Goal: Navigation & Orientation: Find specific page/section

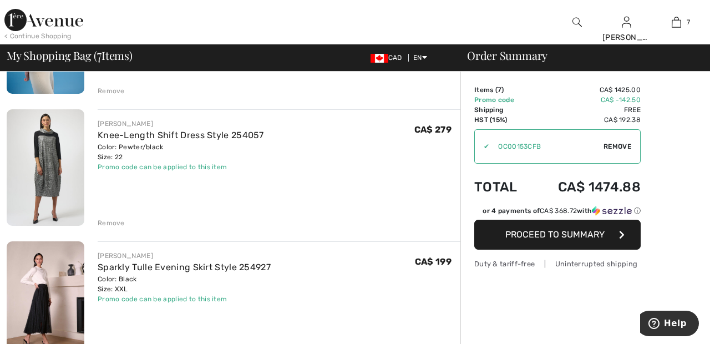
scroll to position [577, 0]
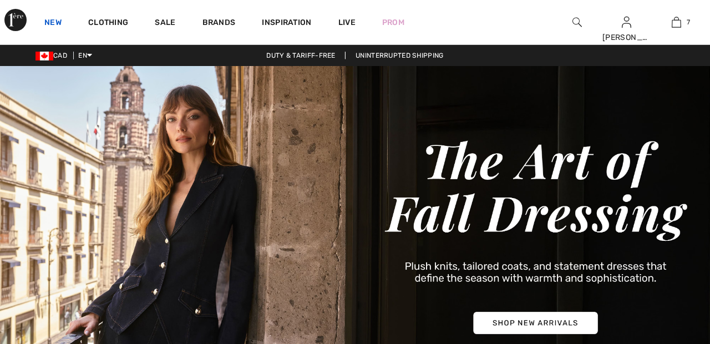
click at [58, 18] on link "New" at bounding box center [52, 24] width 17 height 12
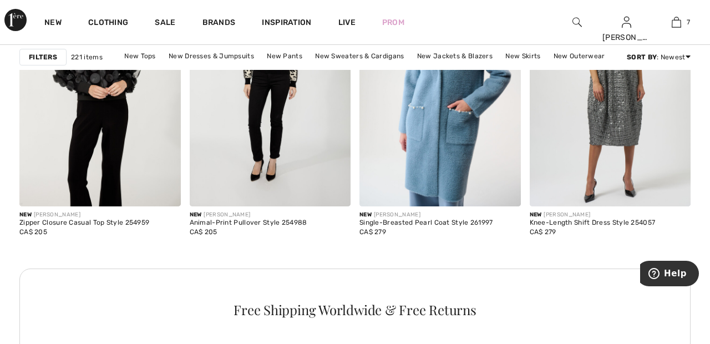
scroll to position [1125, 0]
click at [625, 108] on img at bounding box center [609, 86] width 161 height 242
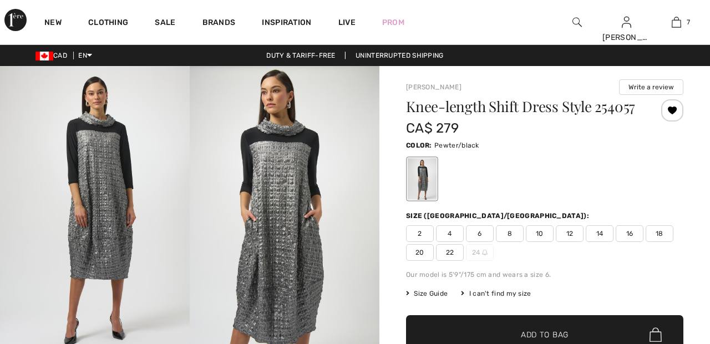
checkbox input "true"
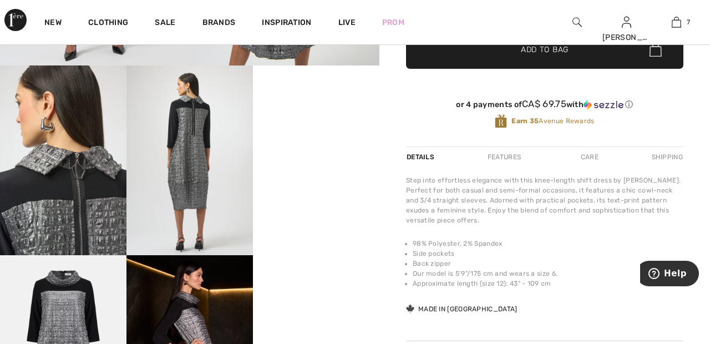
scroll to position [283, 0]
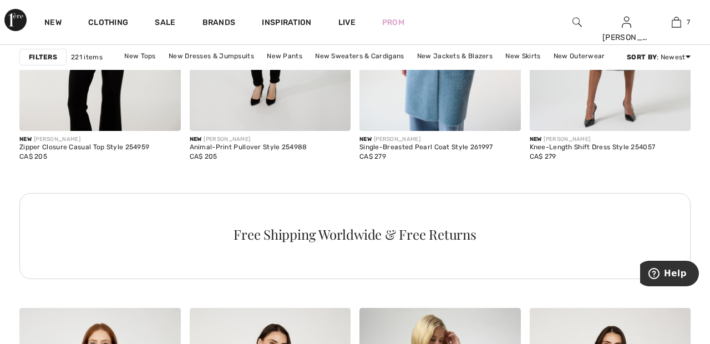
scroll to position [1194, 0]
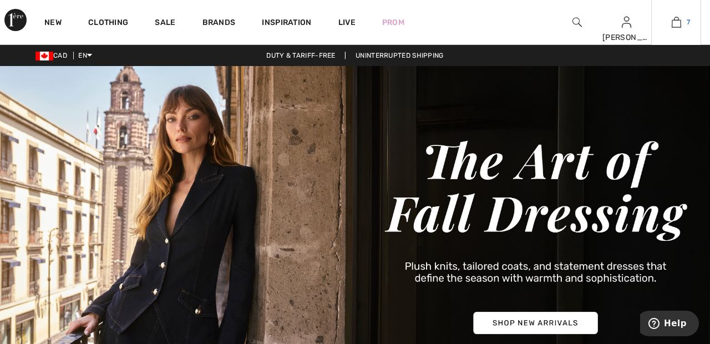
click at [679, 16] on img at bounding box center [675, 22] width 9 height 13
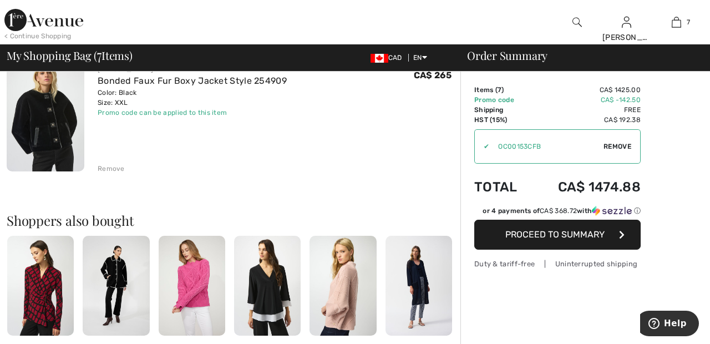
scroll to position [901, 0]
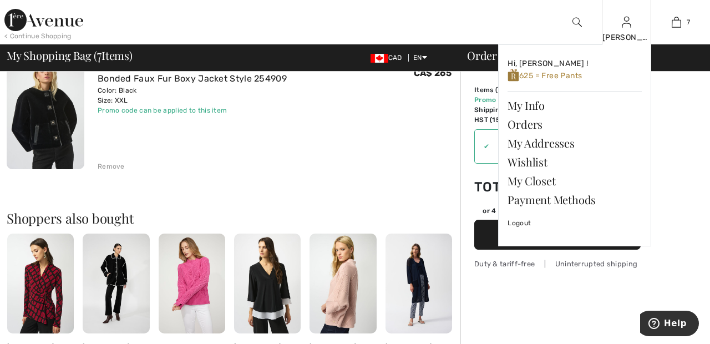
click at [626, 28] on img at bounding box center [625, 22] width 9 height 13
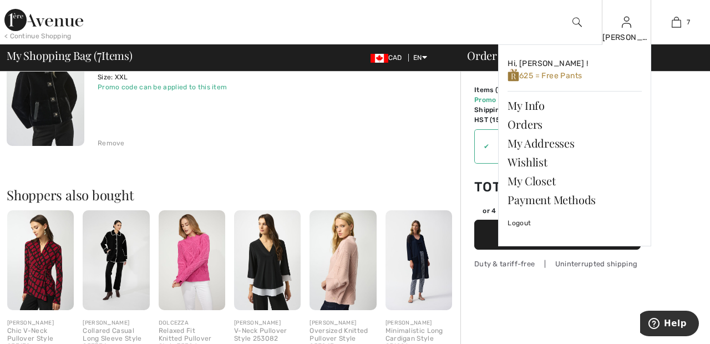
scroll to position [945, 0]
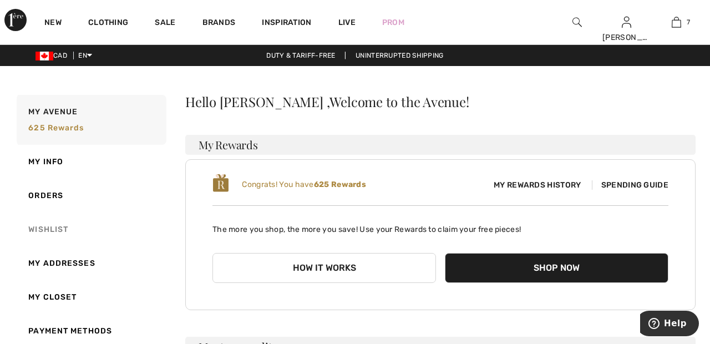
click at [62, 227] on link "Wishlist" at bounding box center [90, 229] width 152 height 34
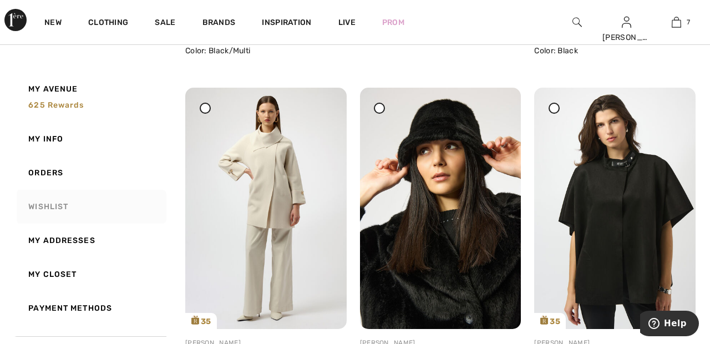
scroll to position [1488, 0]
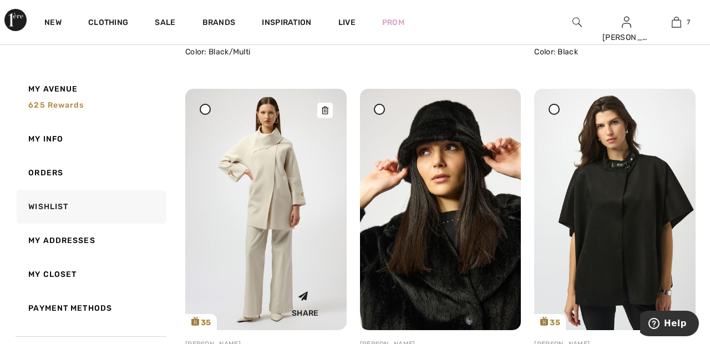
click at [274, 170] on img at bounding box center [265, 209] width 161 height 241
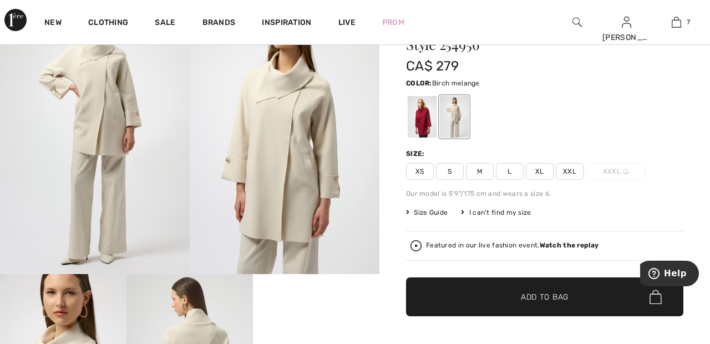
scroll to position [78, 0]
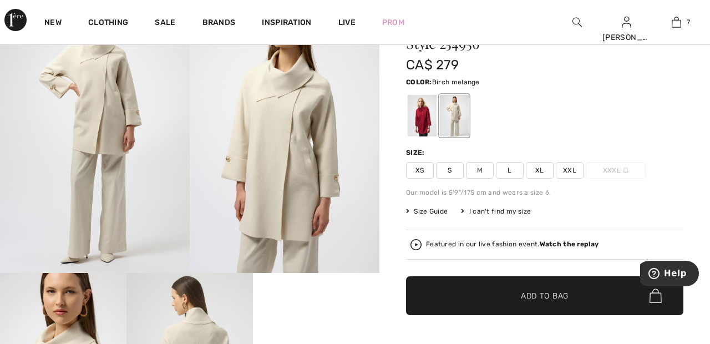
click at [579, 167] on span "XXL" at bounding box center [569, 170] width 28 height 17
click at [580, 295] on span "✔ Added to Bag Add to Bag" at bounding box center [544, 295] width 277 height 39
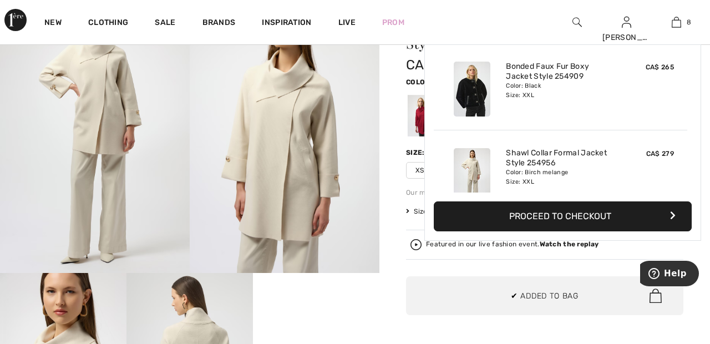
scroll to position [553, 0]
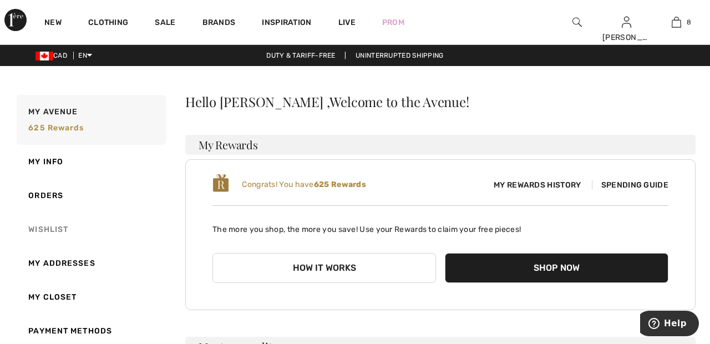
click at [54, 227] on link "Wishlist" at bounding box center [90, 229] width 152 height 34
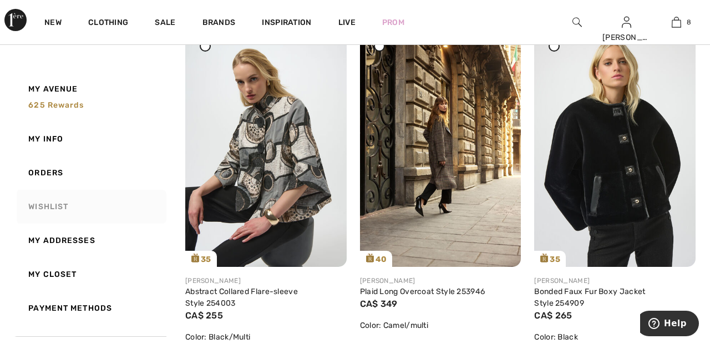
scroll to position [523, 0]
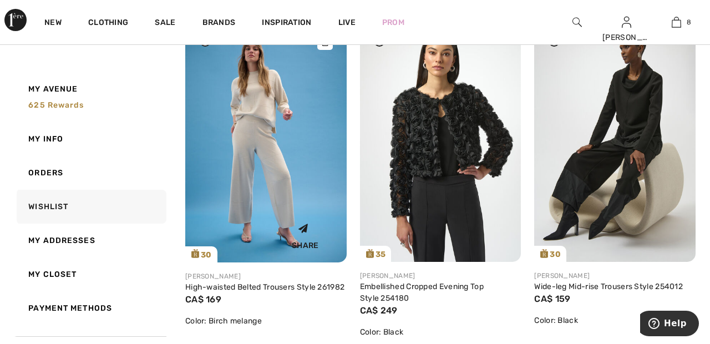
click at [284, 168] on img at bounding box center [265, 142] width 161 height 242
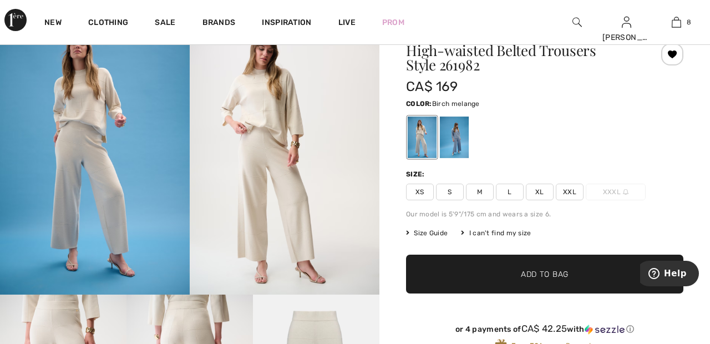
scroll to position [62, 0]
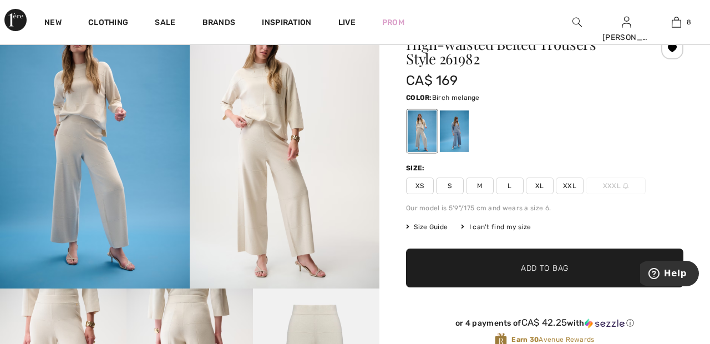
click at [578, 187] on span "XXL" at bounding box center [569, 185] width 28 height 17
click at [563, 273] on span "Add to Bag" at bounding box center [545, 268] width 48 height 12
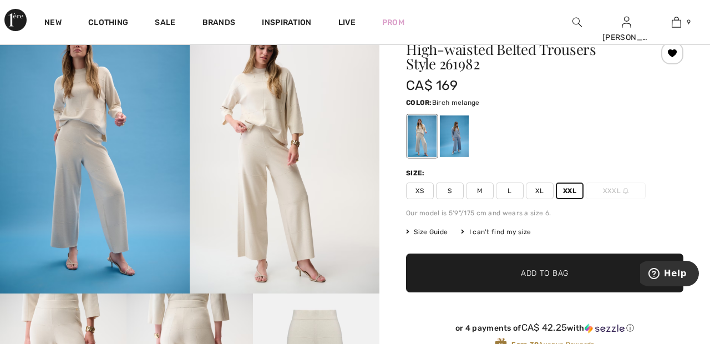
scroll to position [53, 0]
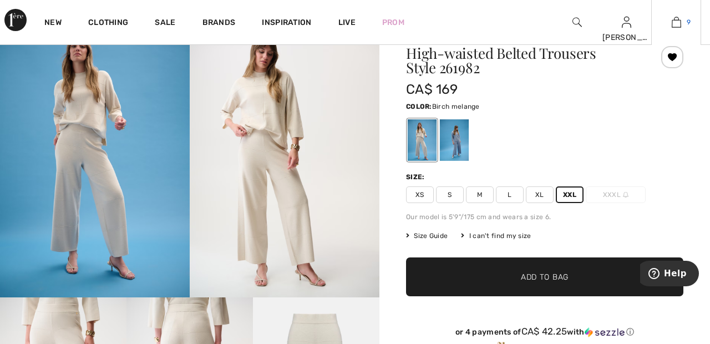
click at [676, 24] on img at bounding box center [675, 22] width 9 height 13
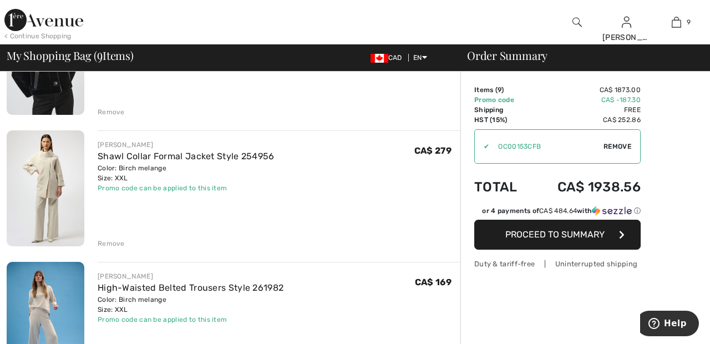
scroll to position [955, 0]
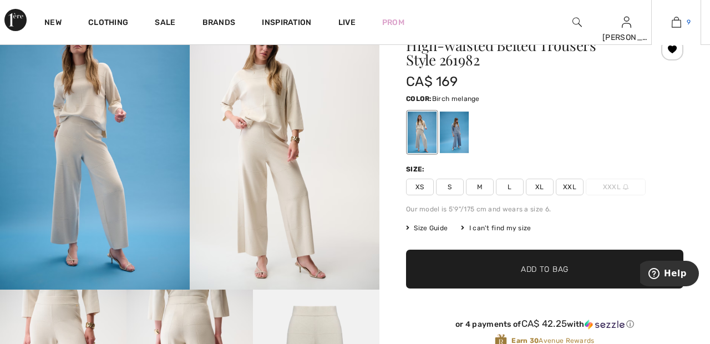
click at [682, 21] on link "9" at bounding box center [675, 22] width 49 height 13
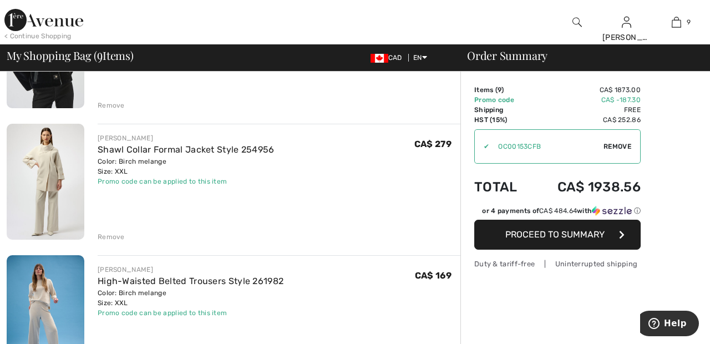
scroll to position [963, 0]
click at [117, 239] on div "Remove" at bounding box center [111, 236] width 27 height 10
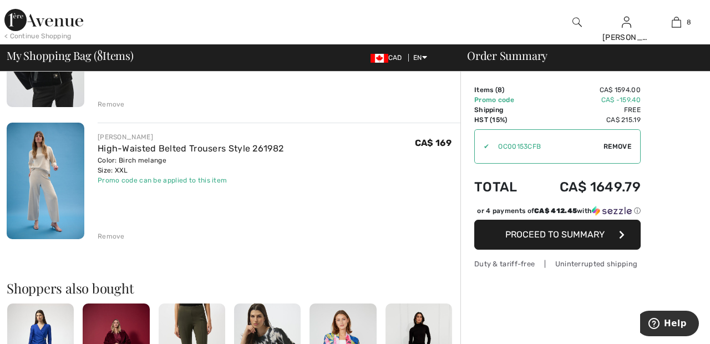
click at [120, 238] on div "Remove" at bounding box center [111, 236] width 27 height 10
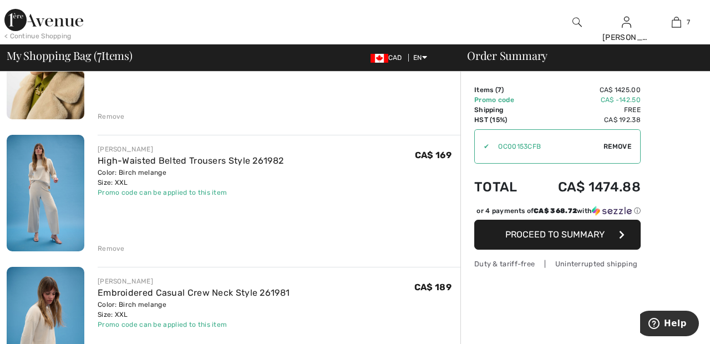
scroll to position [287, 0]
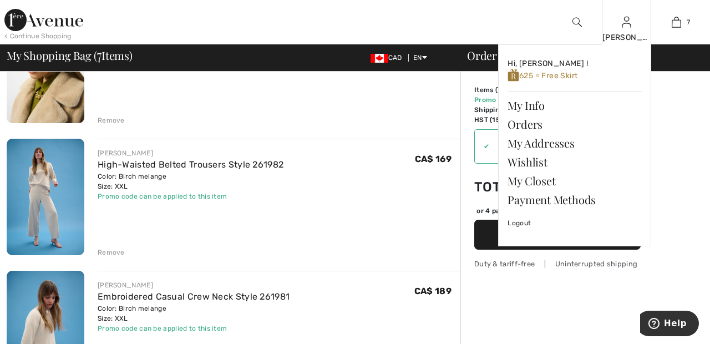
click at [624, 27] on img at bounding box center [625, 22] width 9 height 13
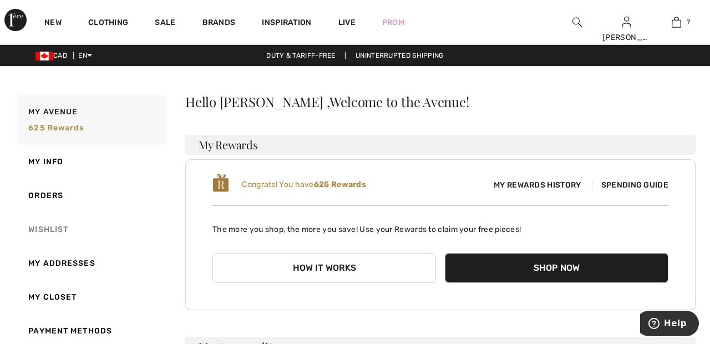
click at [58, 228] on link "Wishlist" at bounding box center [90, 229] width 152 height 34
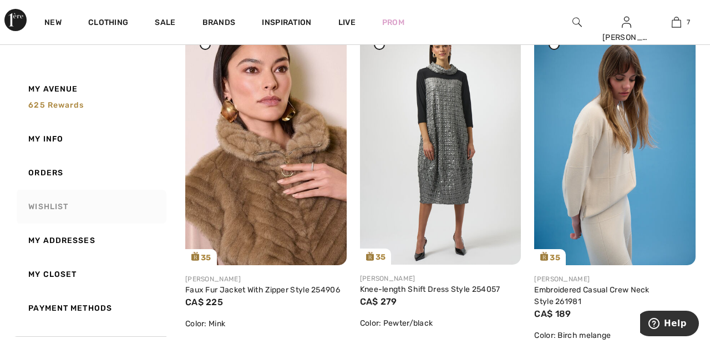
scroll to position [174, 0]
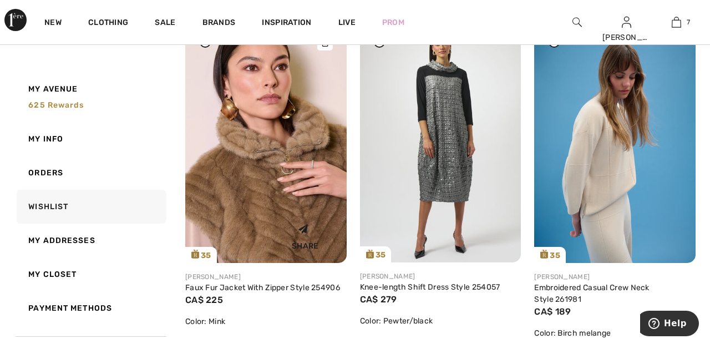
click at [279, 194] on img at bounding box center [265, 142] width 161 height 242
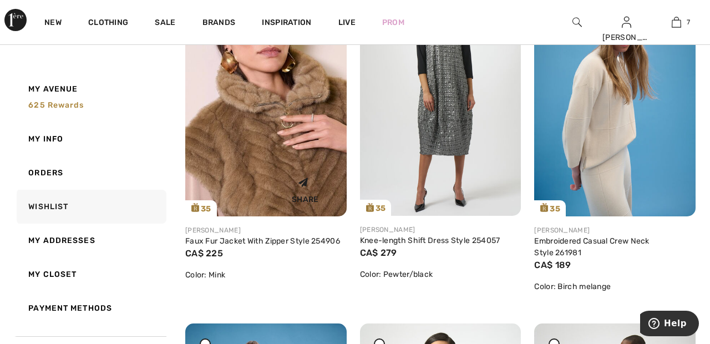
scroll to position [227, 0]
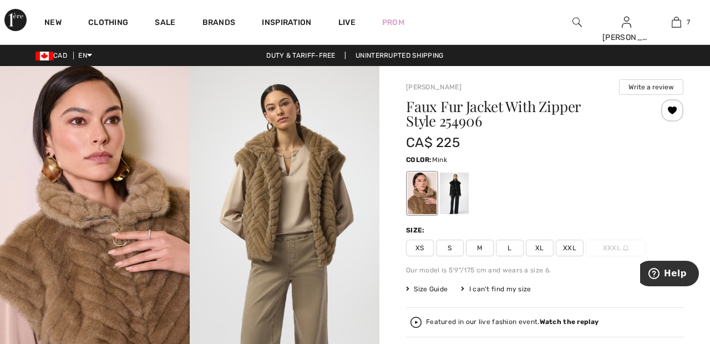
click at [675, 104] on div at bounding box center [672, 110] width 22 height 22
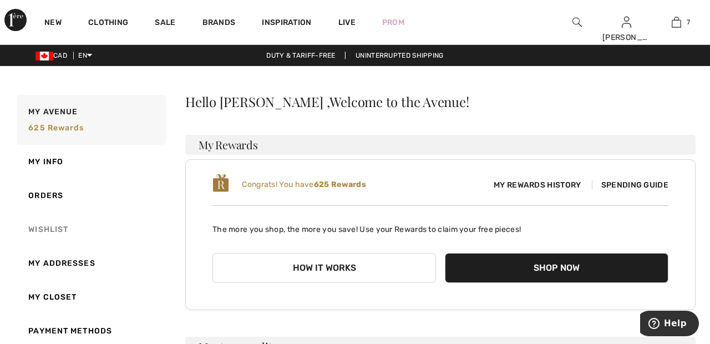
click at [58, 227] on link "Wishlist" at bounding box center [90, 229] width 152 height 34
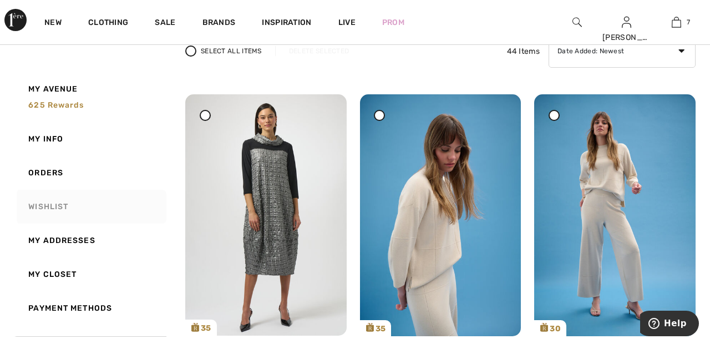
scroll to position [103, 0]
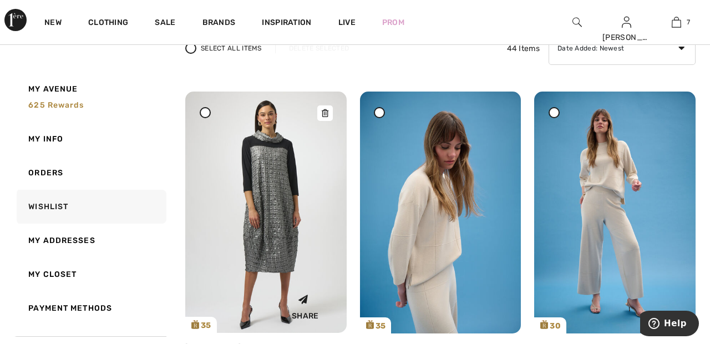
click at [263, 190] on img at bounding box center [265, 211] width 161 height 241
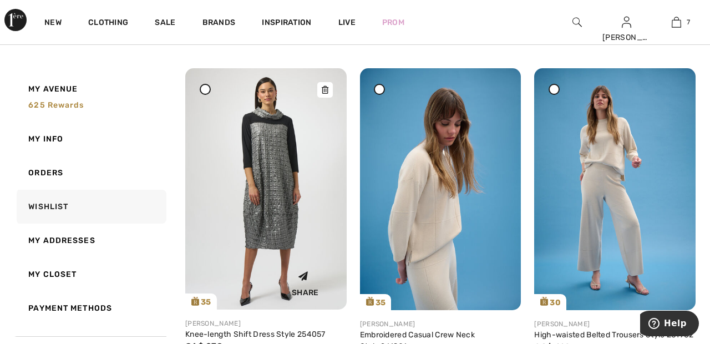
scroll to position [156, 0]
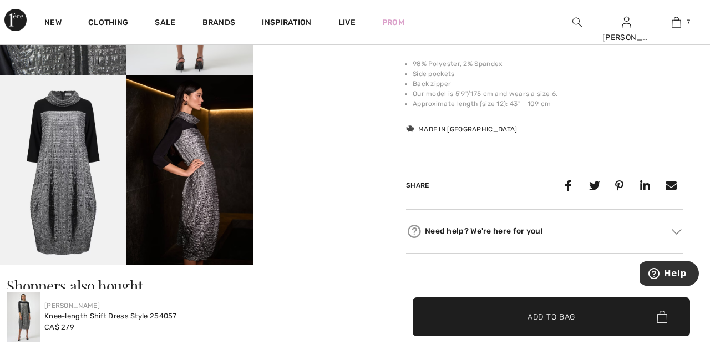
scroll to position [465, 0]
click at [206, 184] on img at bounding box center [189, 170] width 126 height 190
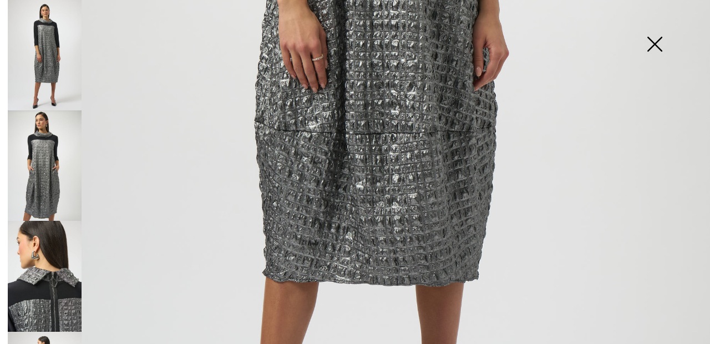
scroll to position [514, 0]
click at [48, 172] on img at bounding box center [45, 165] width 74 height 110
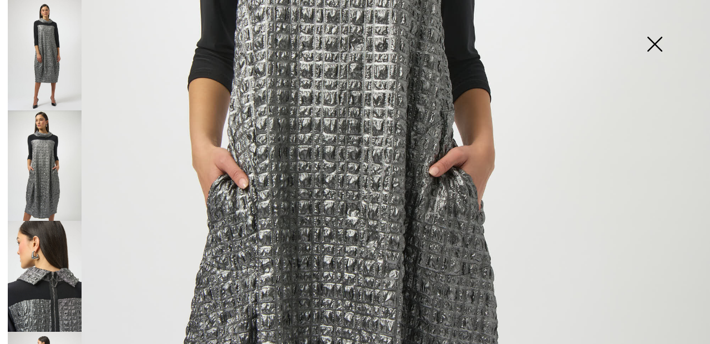
scroll to position [392, 0]
click at [58, 273] on img at bounding box center [45, 276] width 74 height 110
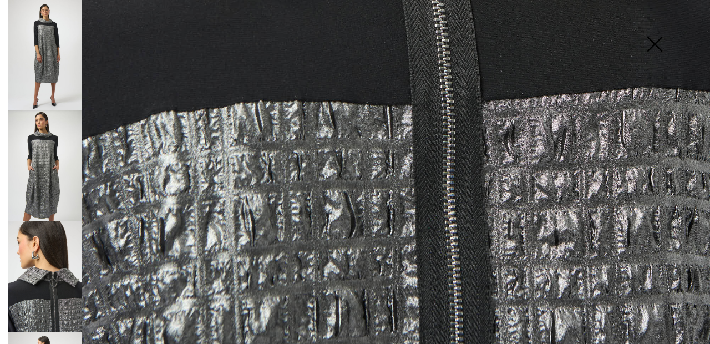
scroll to position [651, 0]
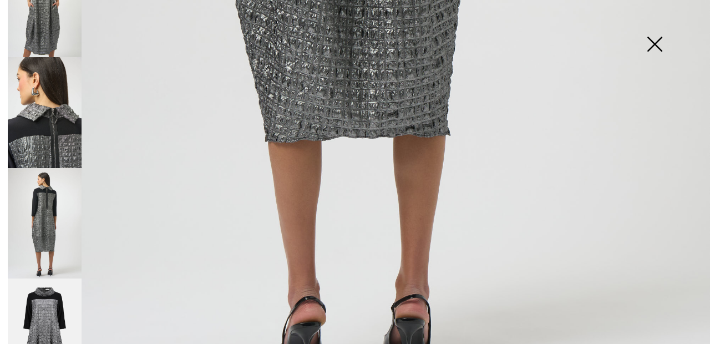
scroll to position [164, 0]
click at [53, 299] on img at bounding box center [45, 333] width 74 height 111
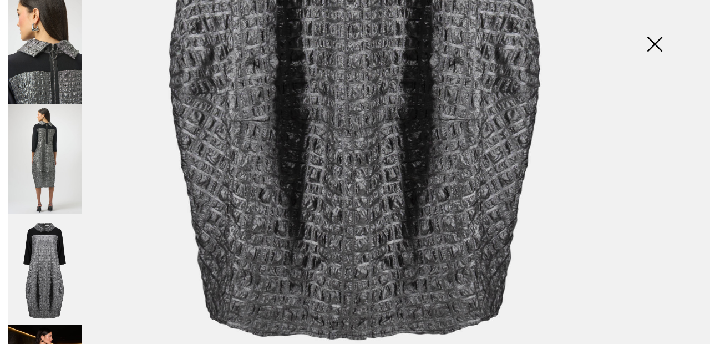
scroll to position [241, 0]
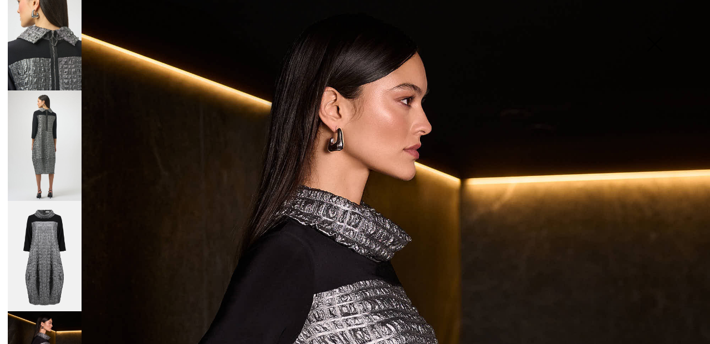
scroll to position [0, 0]
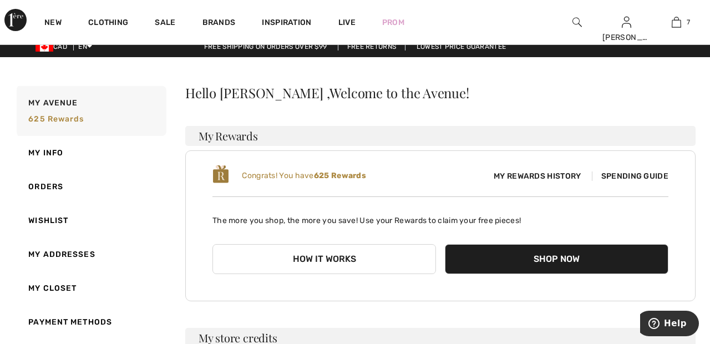
scroll to position [11, 0]
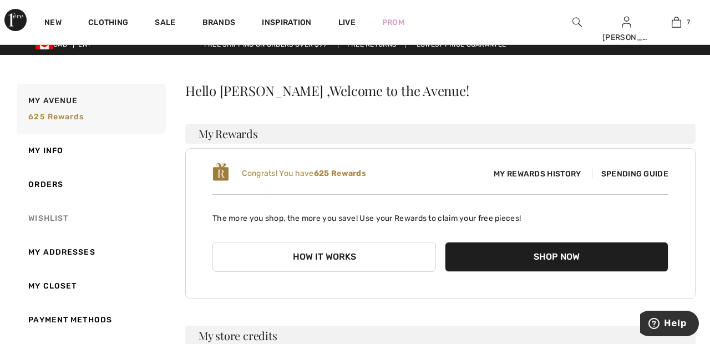
click at [60, 221] on link "Wishlist" at bounding box center [90, 218] width 152 height 34
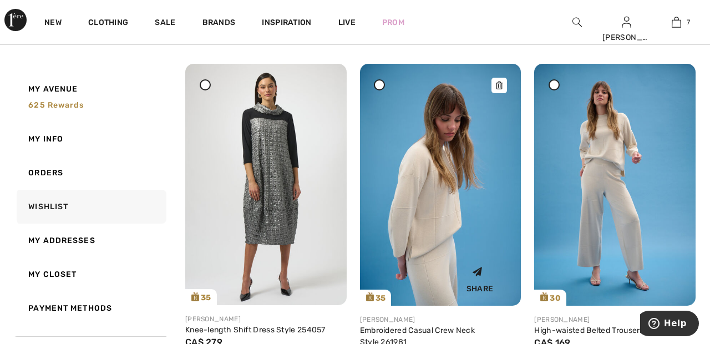
click at [441, 192] on img at bounding box center [440, 185] width 161 height 242
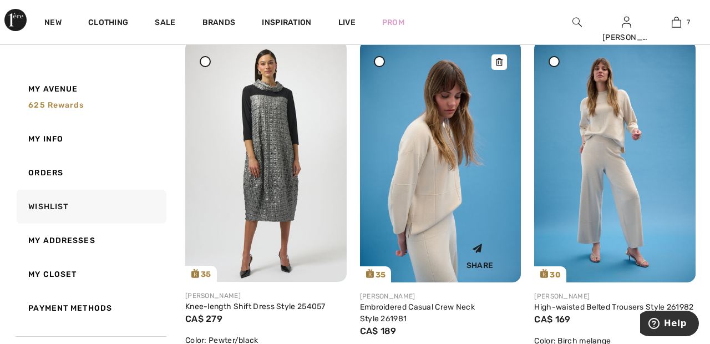
scroll to position [184, 0]
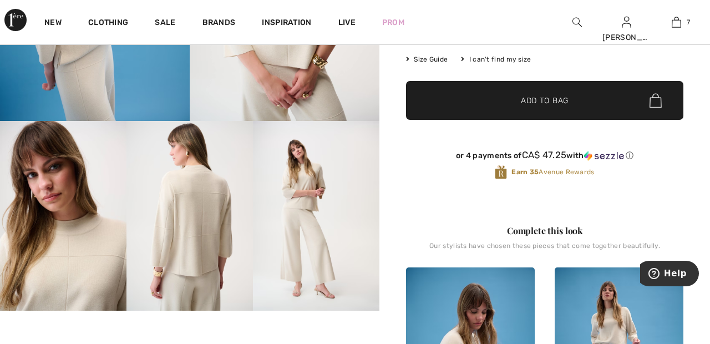
scroll to position [231, 0]
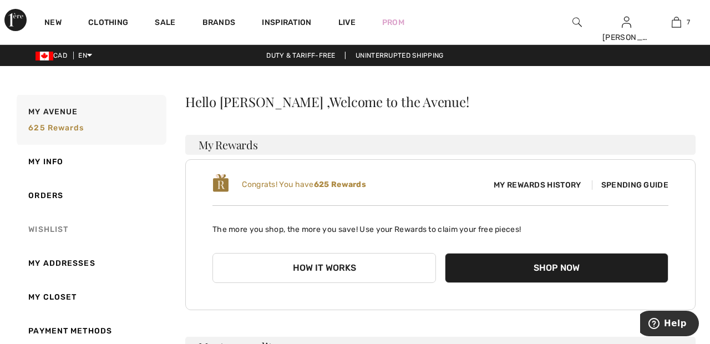
click at [53, 229] on link "Wishlist" at bounding box center [90, 229] width 152 height 34
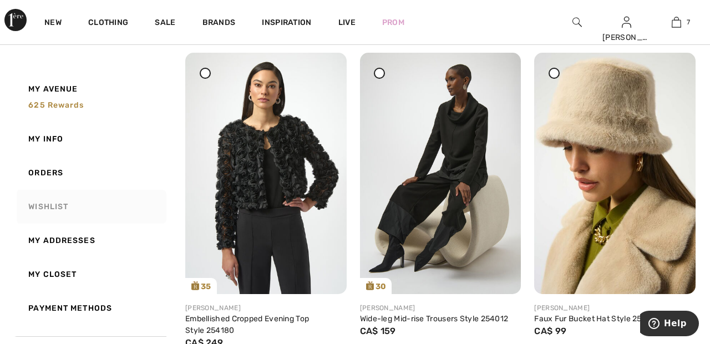
scroll to position [491, 0]
click at [313, 162] on img at bounding box center [265, 172] width 161 height 241
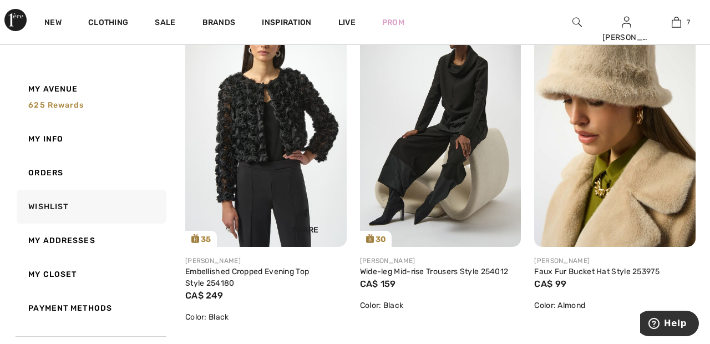
scroll to position [544, 0]
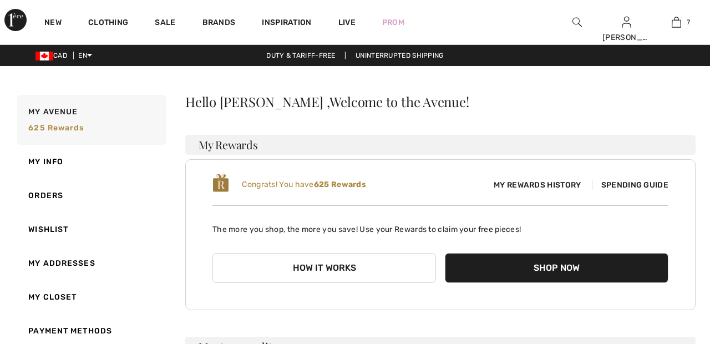
checkbox input "true"
click at [53, 229] on link "Wishlist" at bounding box center [90, 229] width 152 height 34
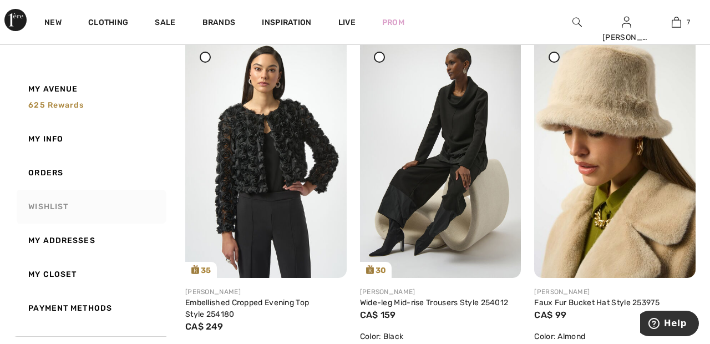
scroll to position [511, 0]
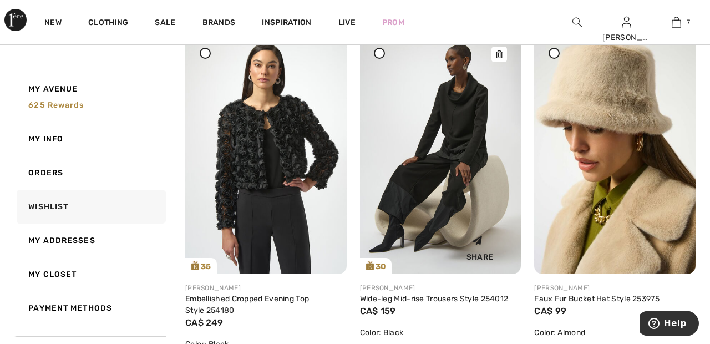
click at [465, 123] on img at bounding box center [440, 153] width 161 height 241
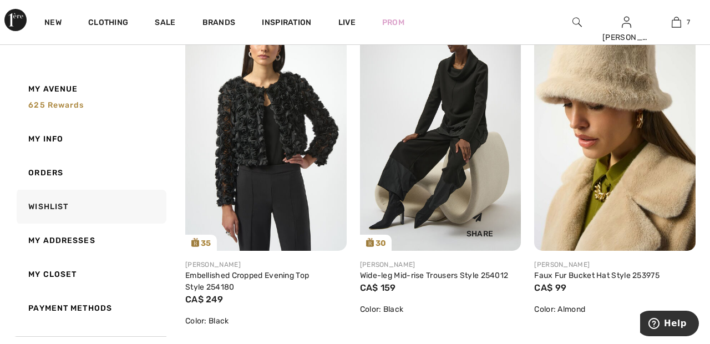
scroll to position [564, 0]
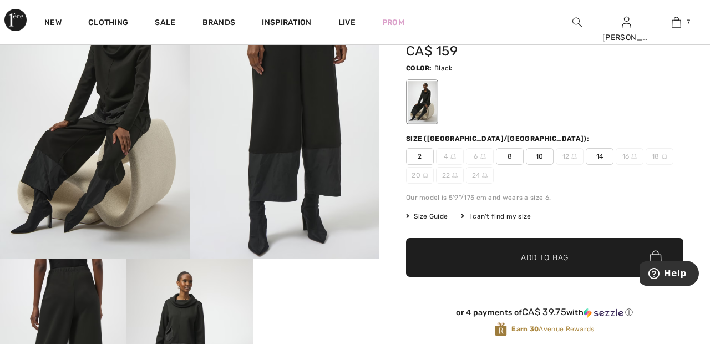
scroll to position [117, 0]
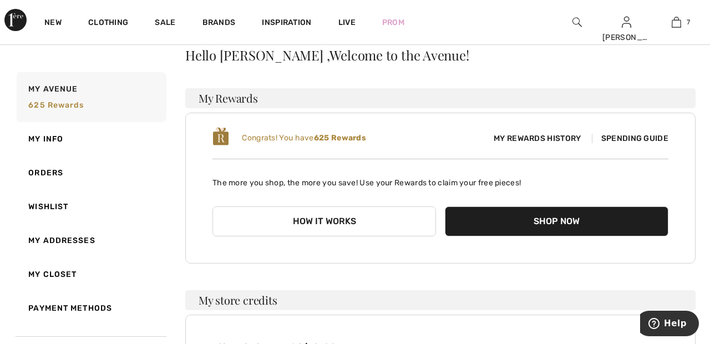
scroll to position [60, 0]
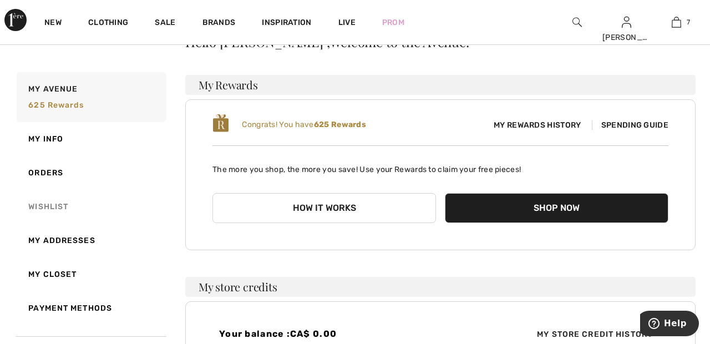
click at [49, 205] on link "Wishlist" at bounding box center [90, 207] width 152 height 34
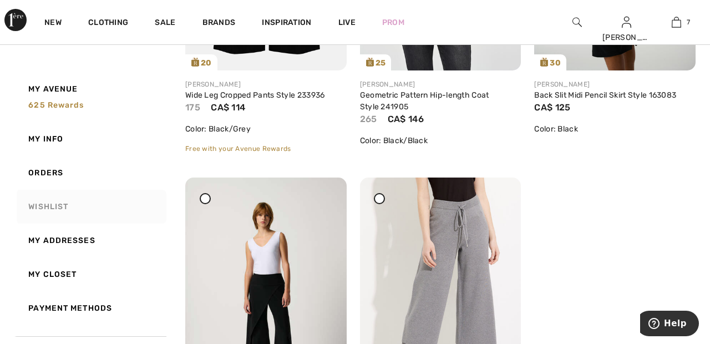
scroll to position [4869, 0]
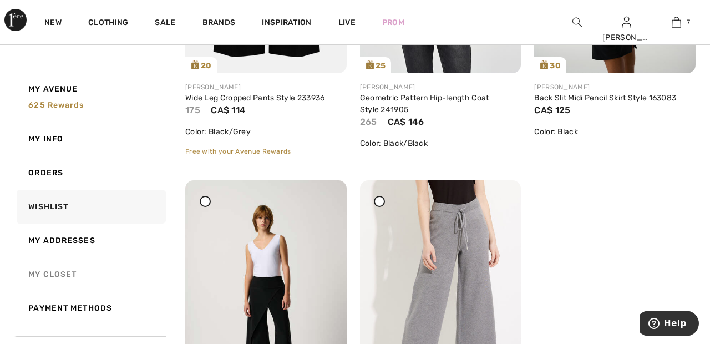
click at [56, 273] on link "My Closet" at bounding box center [90, 274] width 152 height 34
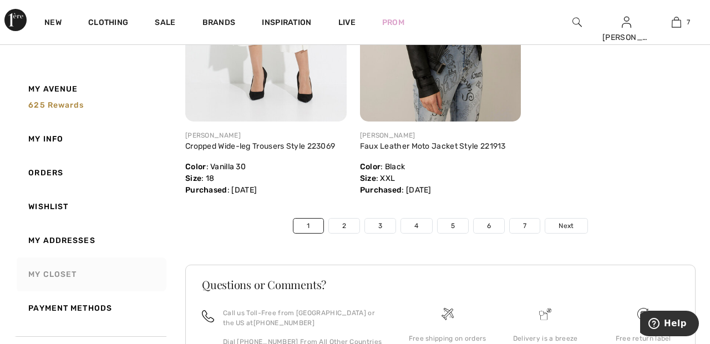
scroll to position [5820, 0]
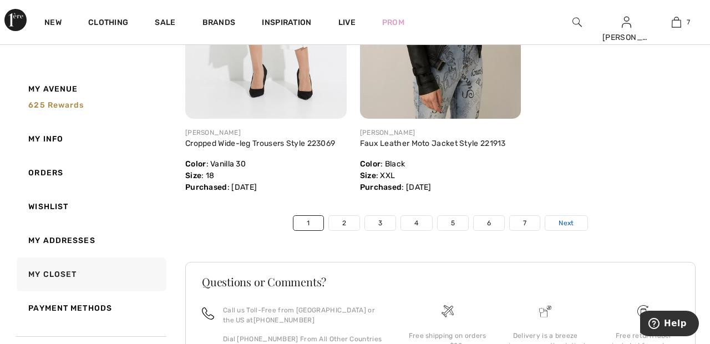
click at [575, 218] on link "Next" at bounding box center [566, 223] width 42 height 14
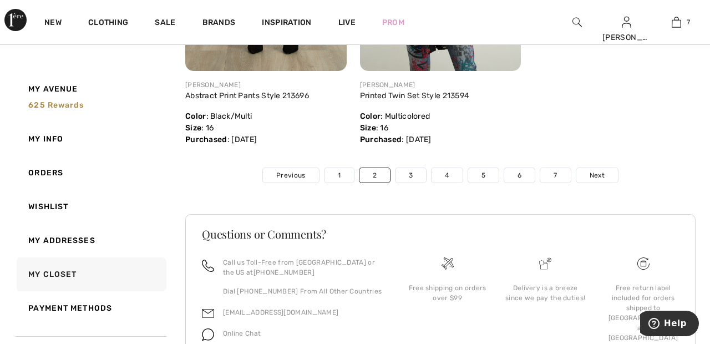
scroll to position [5788, 0]
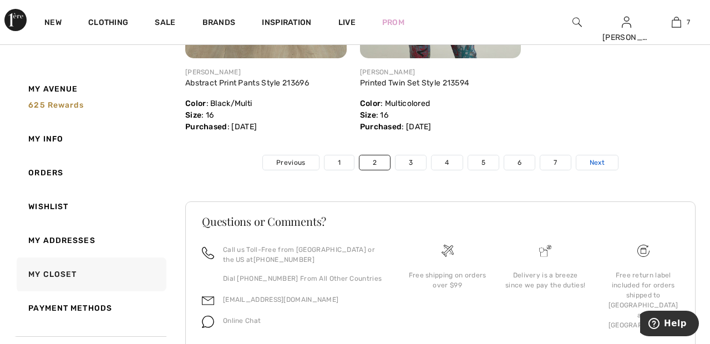
click at [601, 167] on span "Next" at bounding box center [596, 162] width 15 height 10
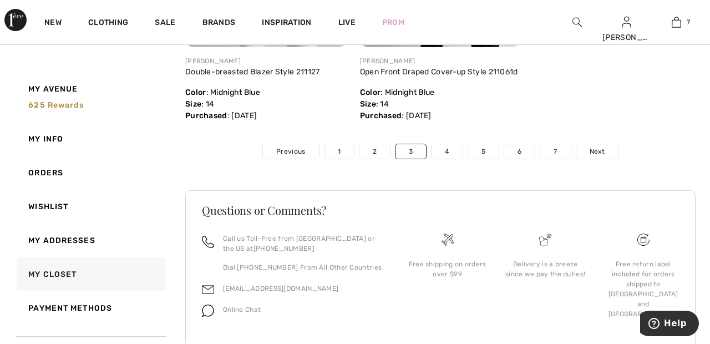
scroll to position [5799, 0]
click at [605, 159] on link "Next" at bounding box center [597, 151] width 42 height 14
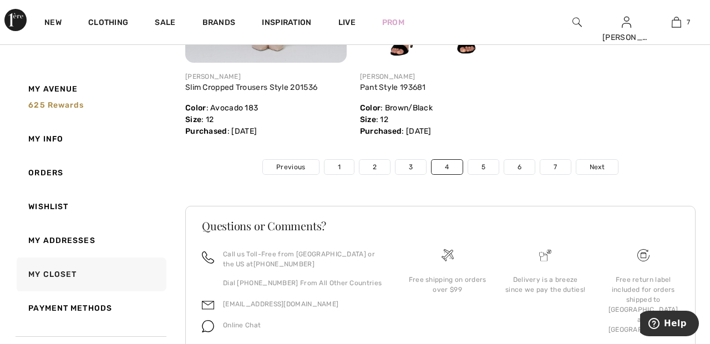
scroll to position [5809, 0]
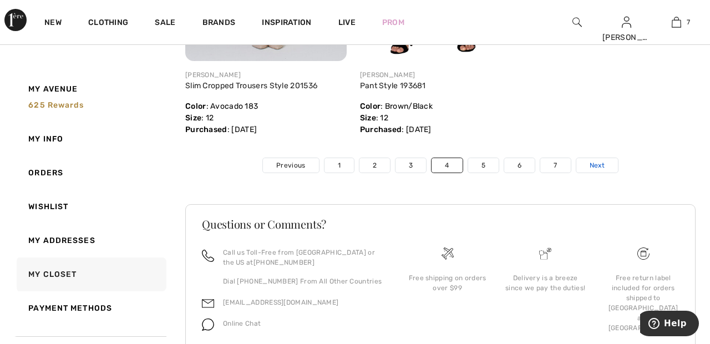
click at [606, 172] on link "Next" at bounding box center [597, 165] width 42 height 14
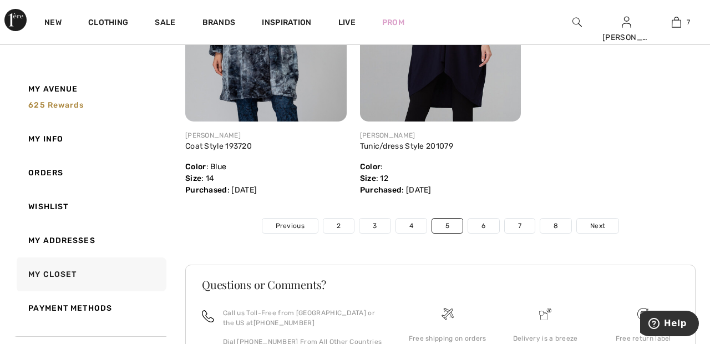
scroll to position [5739, 0]
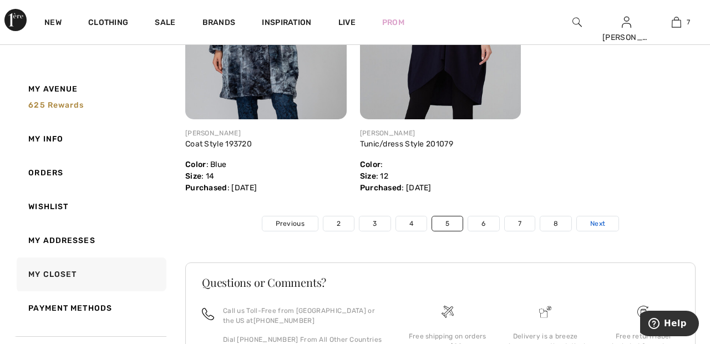
click at [605, 231] on link "Next" at bounding box center [598, 223] width 42 height 14
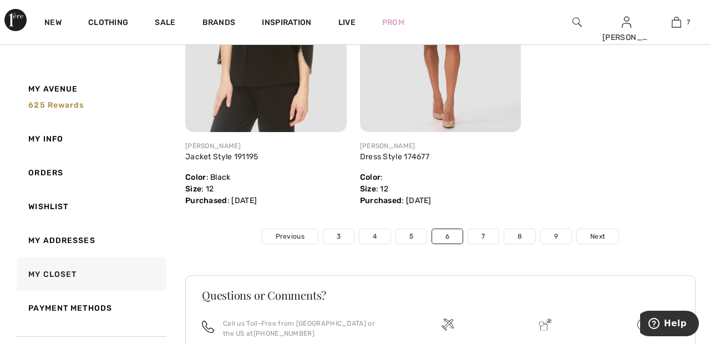
scroll to position [5727, 0]
click at [603, 229] on link "Next" at bounding box center [598, 235] width 42 height 14
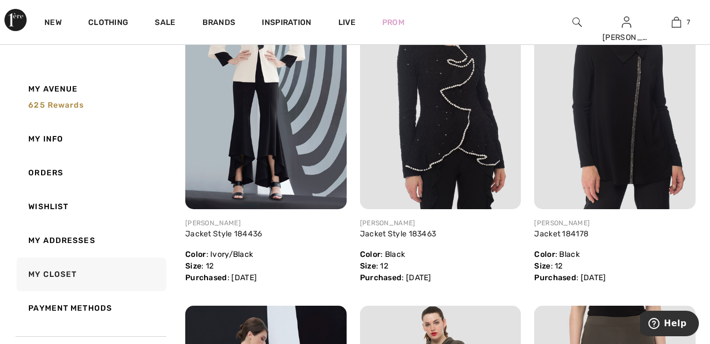
scroll to position [4291, 0]
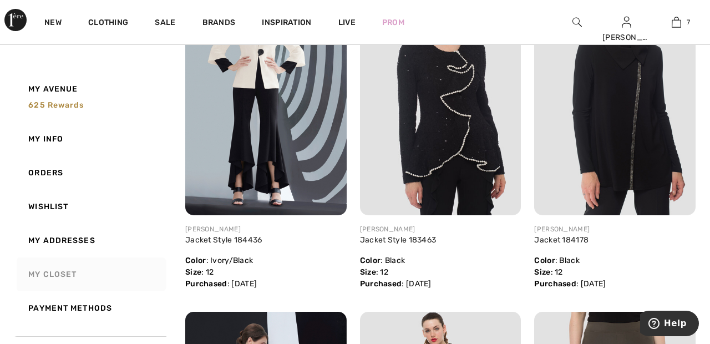
click at [60, 273] on link "My Closet" at bounding box center [90, 274] width 152 height 34
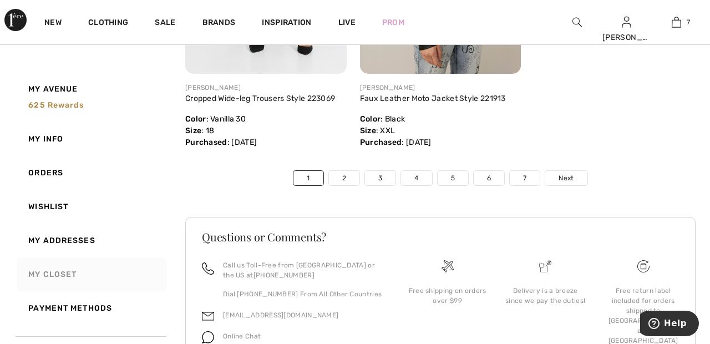
scroll to position [5869, 0]
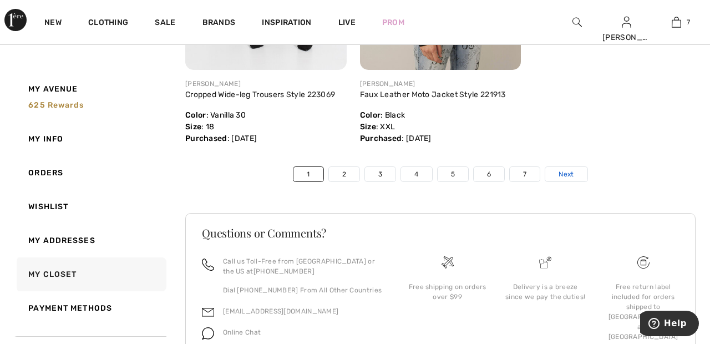
click at [577, 167] on link "Next" at bounding box center [566, 174] width 42 height 14
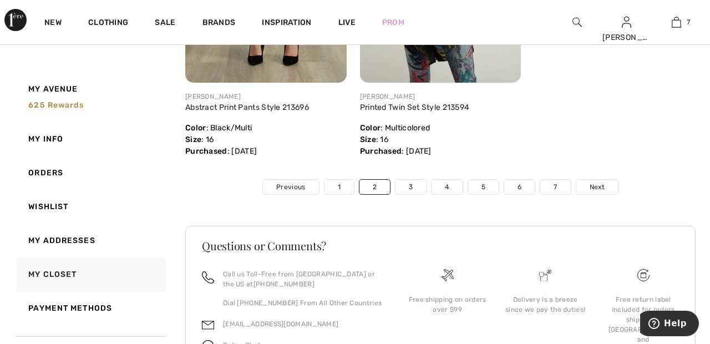
scroll to position [5765, 0]
click at [610, 191] on link "Next" at bounding box center [597, 186] width 42 height 14
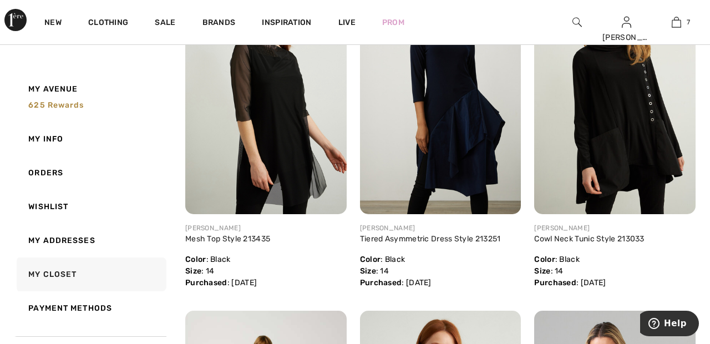
scroll to position [4279, 0]
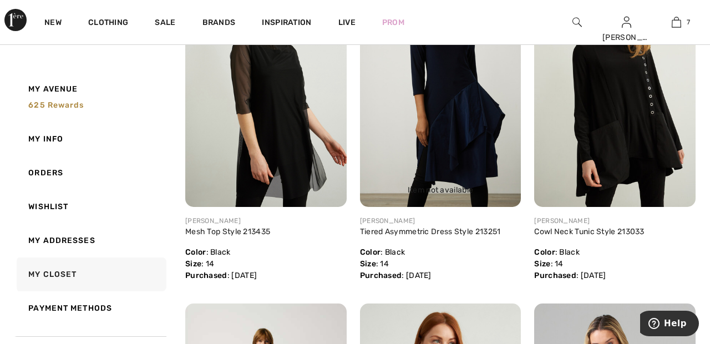
click at [472, 160] on img at bounding box center [440, 86] width 161 height 242
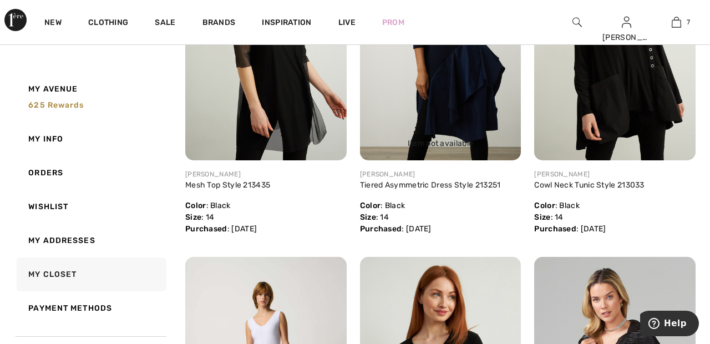
scroll to position [4340, 0]
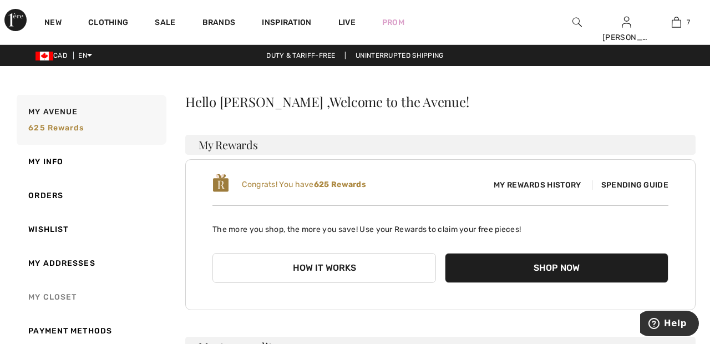
click at [74, 296] on link "My Closet" at bounding box center [90, 297] width 152 height 34
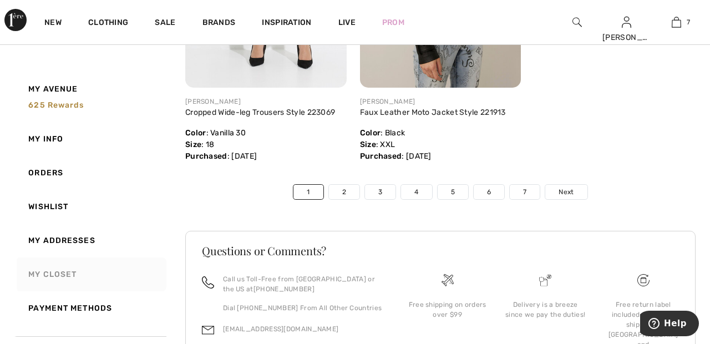
scroll to position [5869, 0]
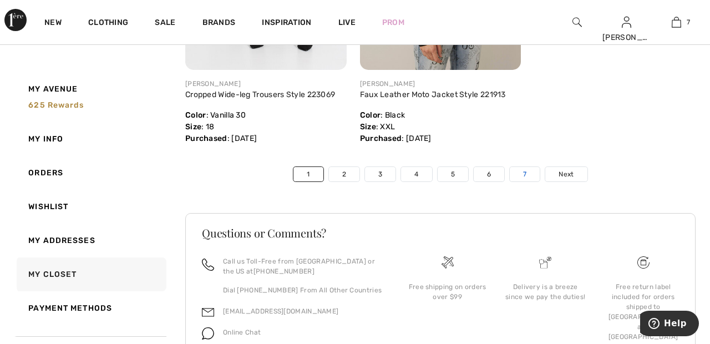
click at [525, 174] on link "7" at bounding box center [524, 174] width 30 height 14
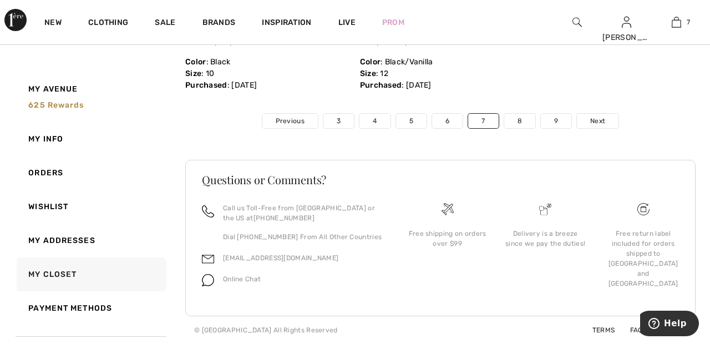
scroll to position [5740, 0]
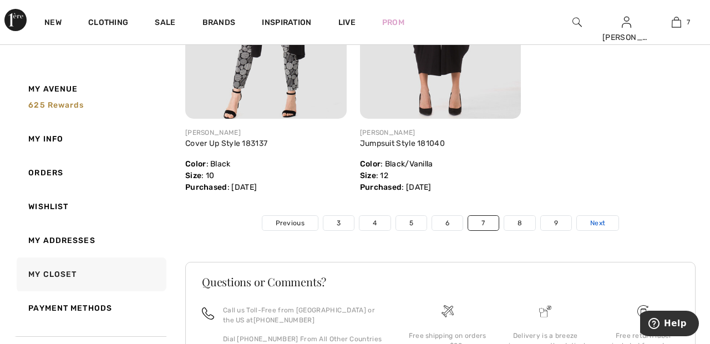
click at [607, 221] on link "Next" at bounding box center [598, 223] width 42 height 14
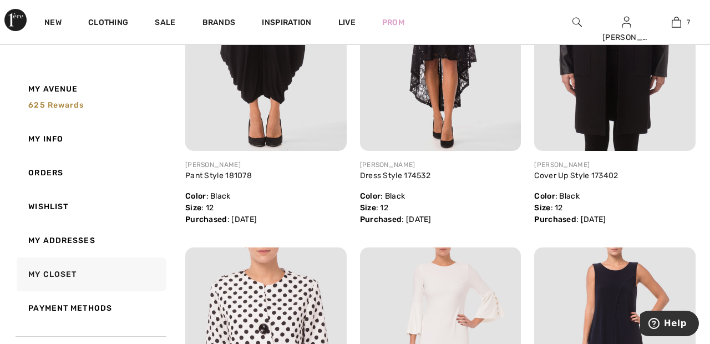
scroll to position [1974, 0]
